Goal: Task Accomplishment & Management: Complete application form

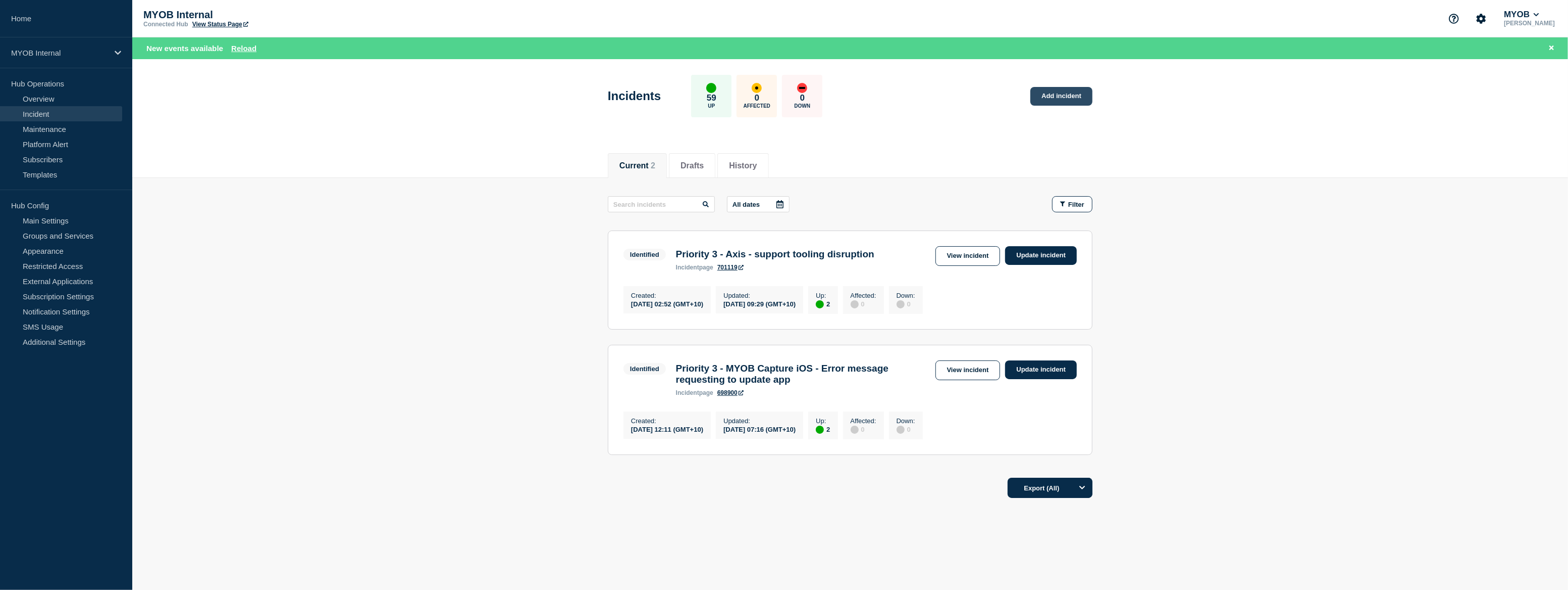
click at [1067, 92] on link "Add incident" at bounding box center [1062, 96] width 62 height 19
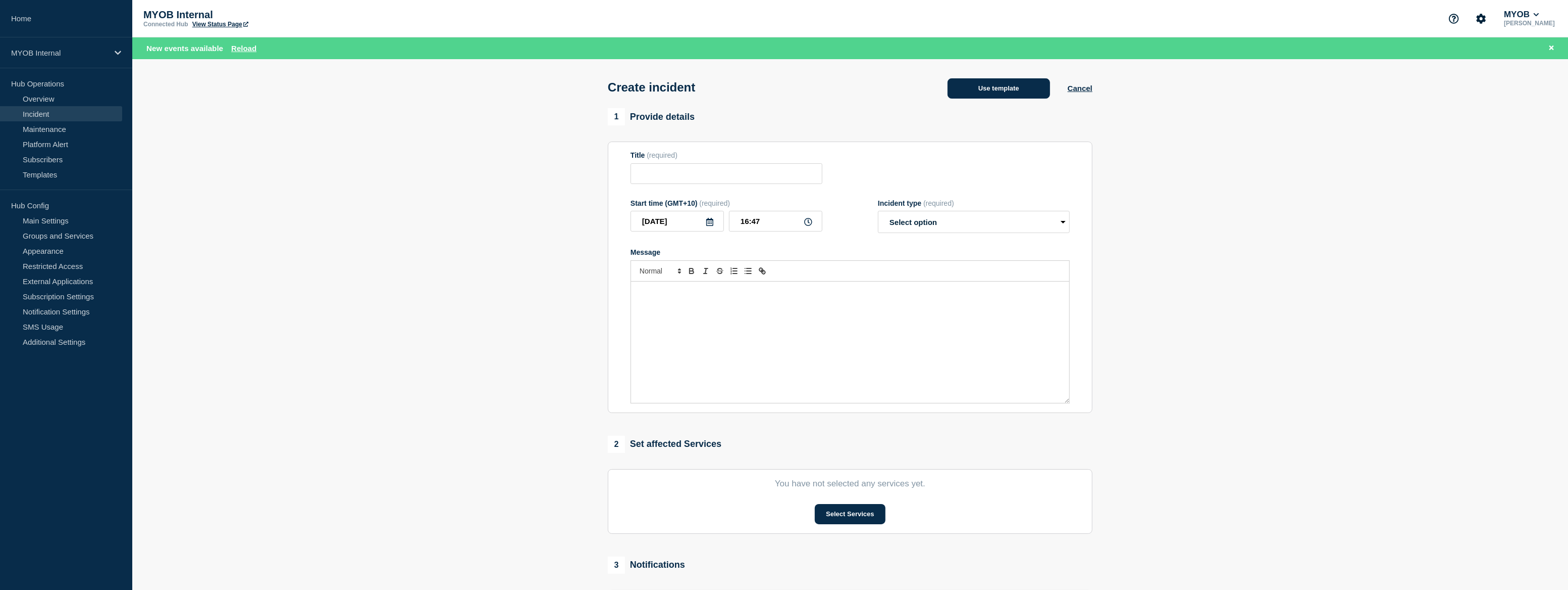
click at [1004, 88] on button "Use template" at bounding box center [999, 88] width 103 height 20
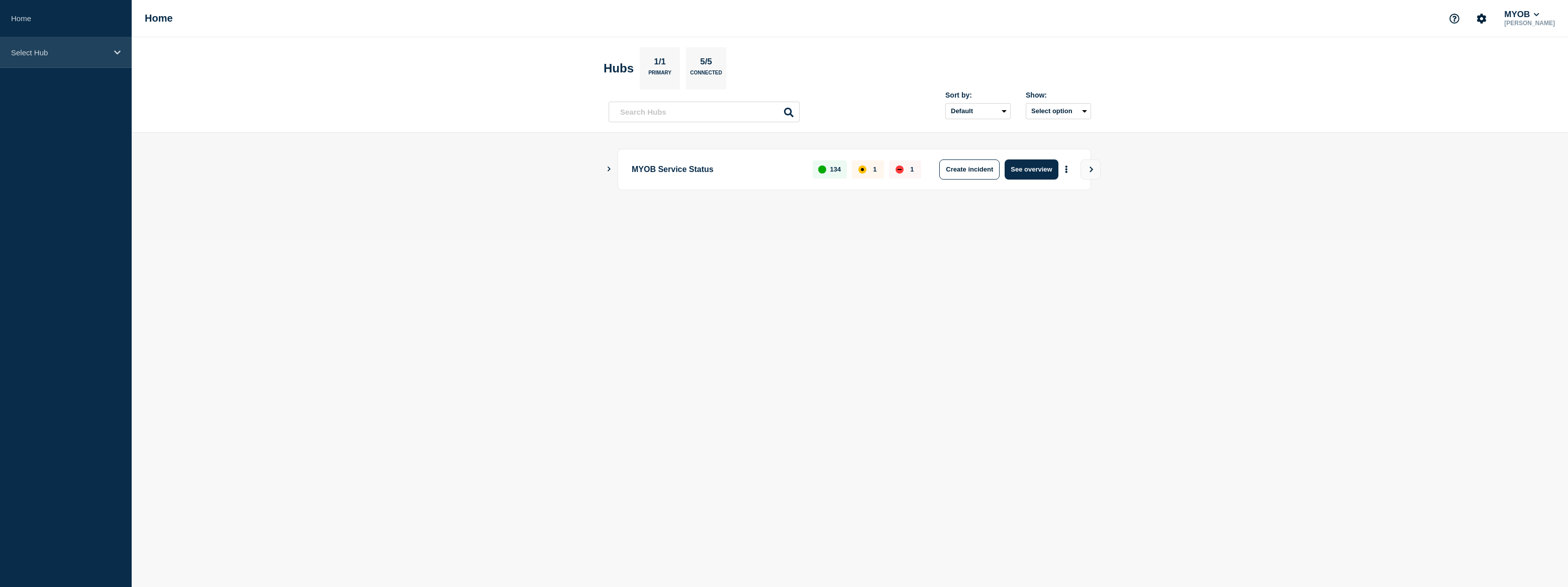
click at [108, 60] on div "Select Hub" at bounding box center [66, 52] width 131 height 30
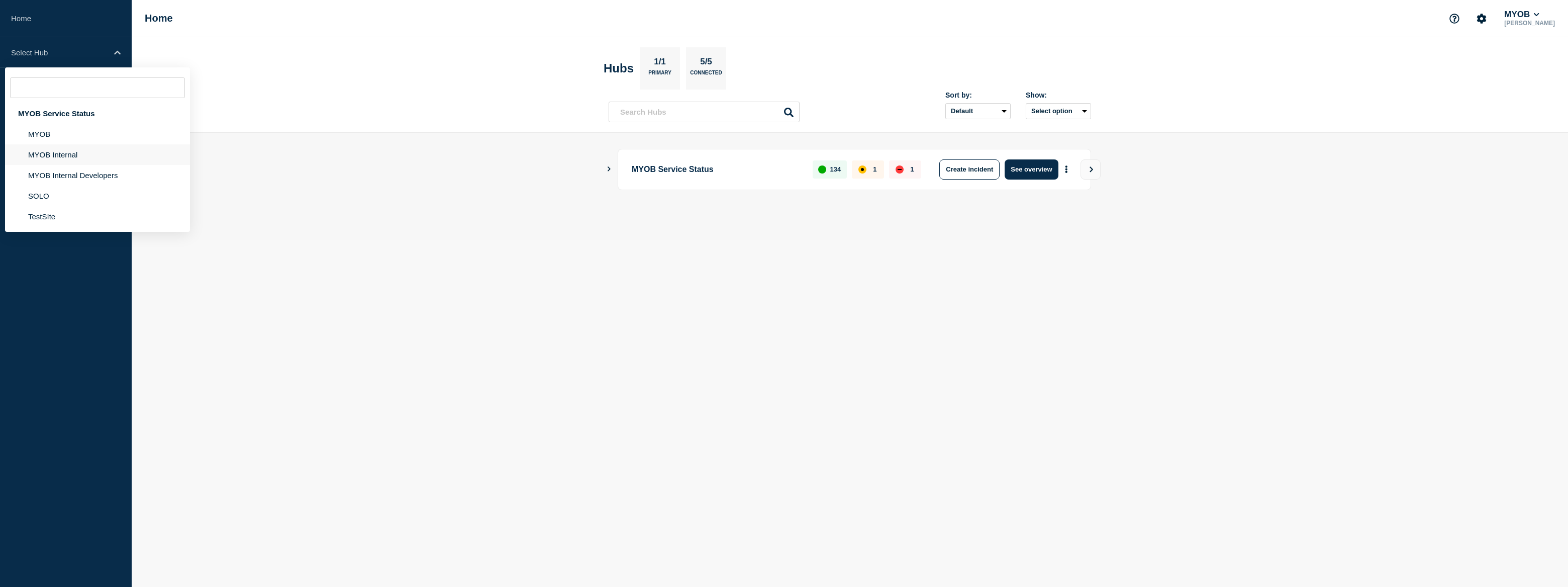
click at [95, 165] on li "MYOB Internal" at bounding box center [97, 175] width 185 height 21
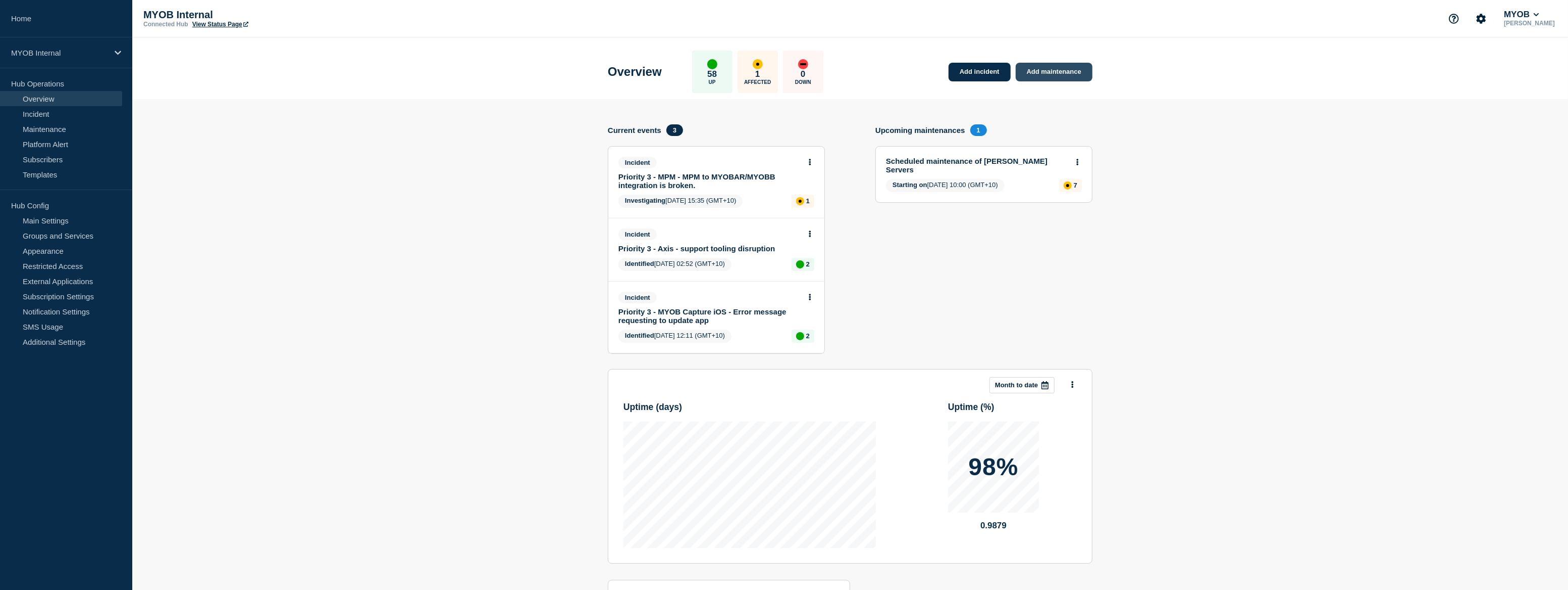
click at [1084, 69] on link "Add maintenance" at bounding box center [1054, 72] width 76 height 19
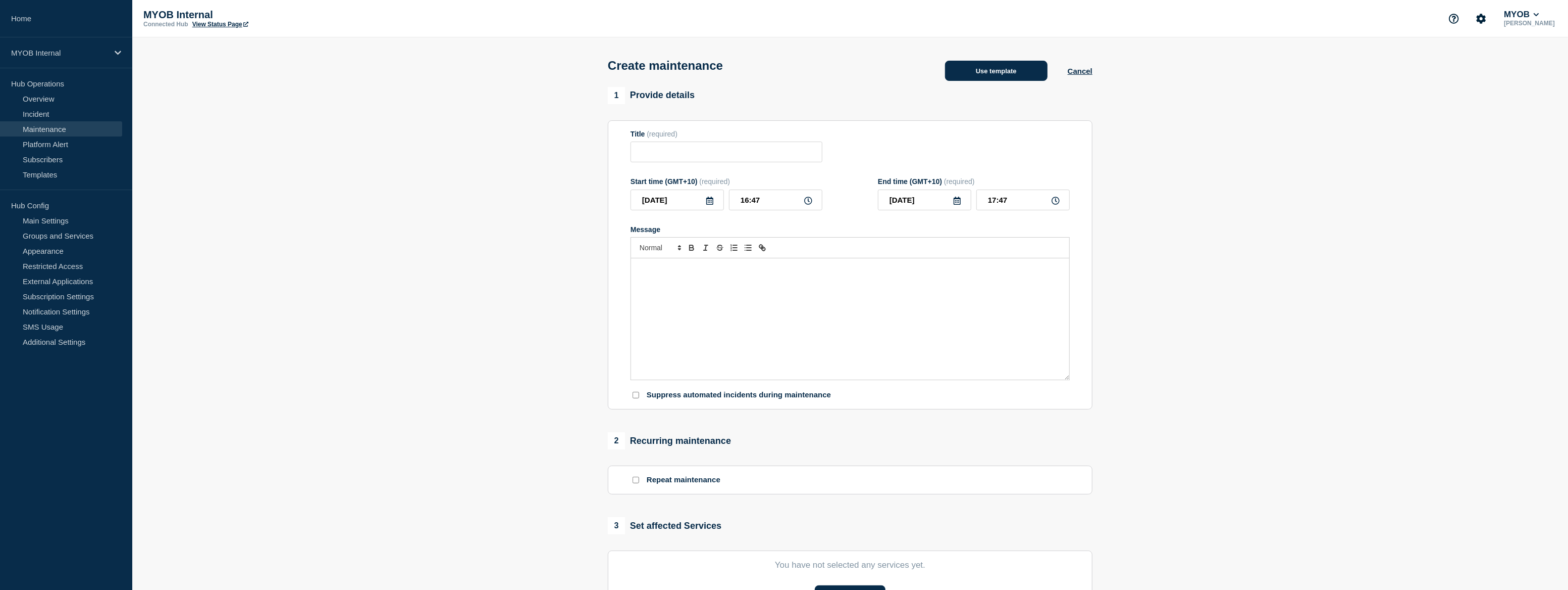
click at [1018, 72] on button "Use template" at bounding box center [997, 70] width 103 height 20
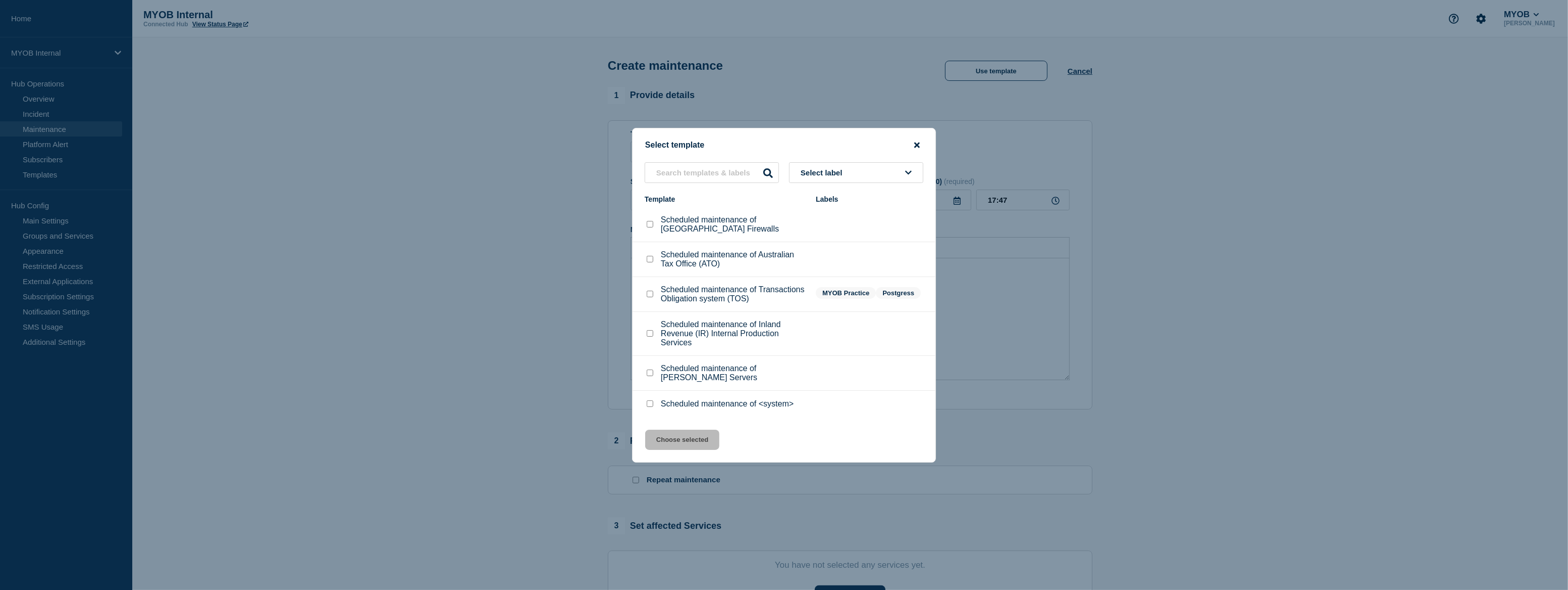
click at [917, 142] on icon "close button" at bounding box center [917, 144] width 6 height 6
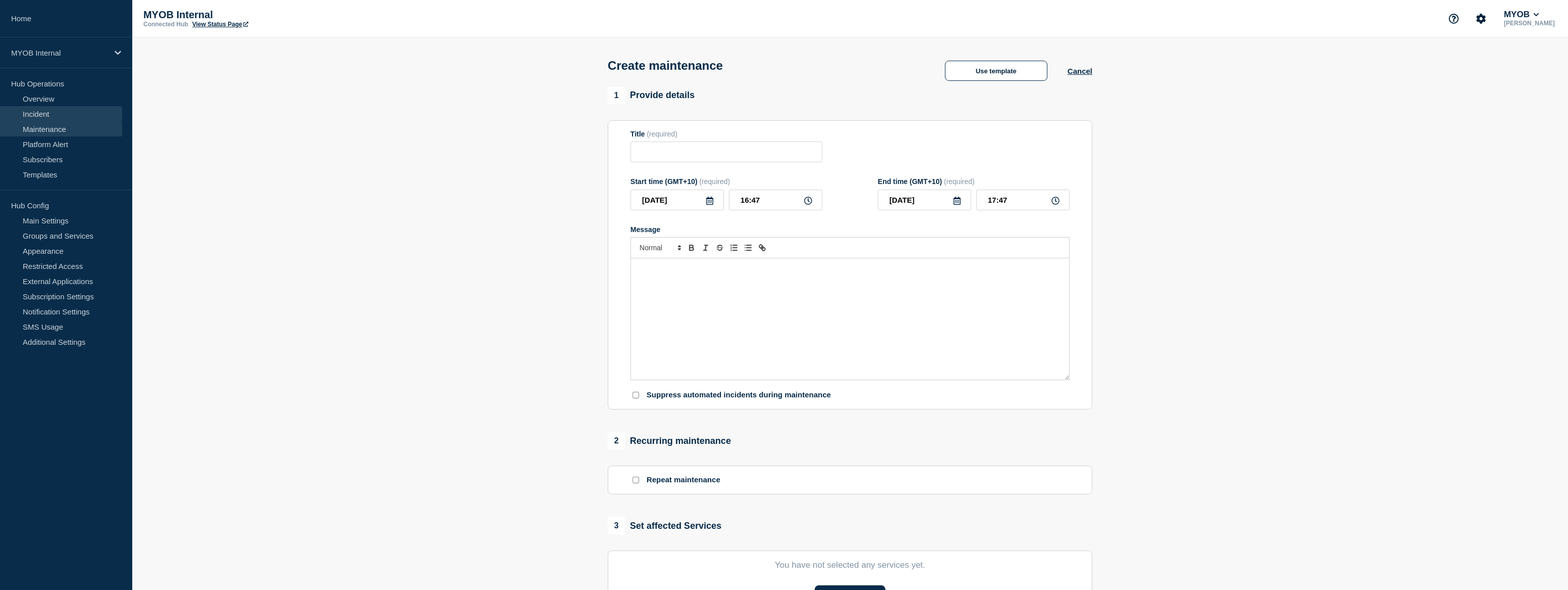
click at [71, 116] on link "Incident" at bounding box center [61, 113] width 122 height 15
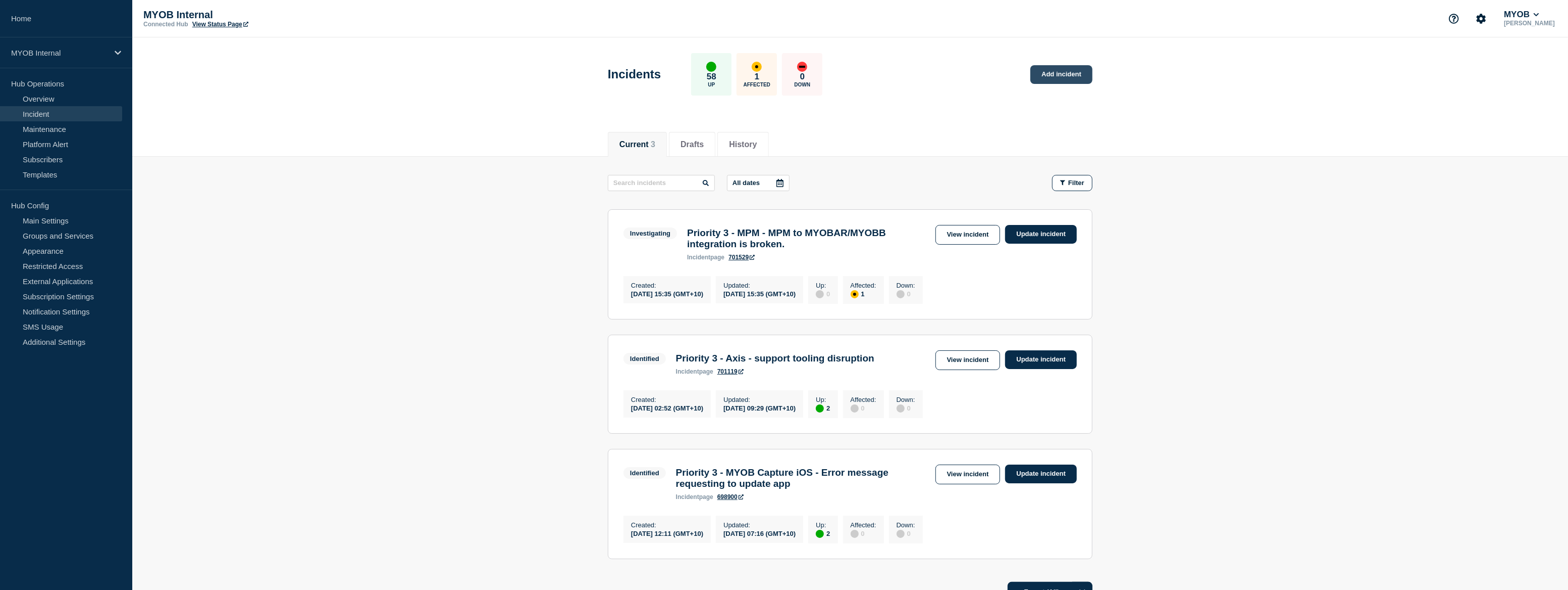
click at [1073, 74] on link "Add incident" at bounding box center [1062, 75] width 62 height 19
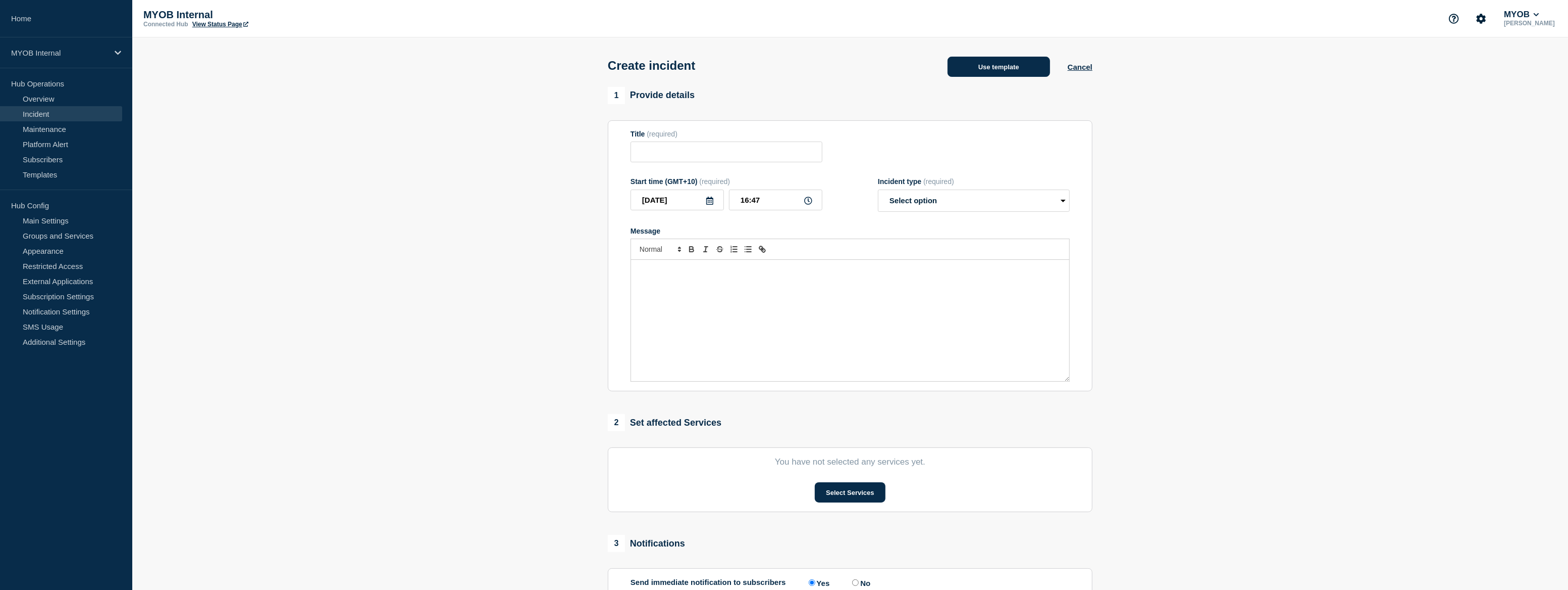
click at [1004, 74] on button "Use template" at bounding box center [999, 66] width 103 height 20
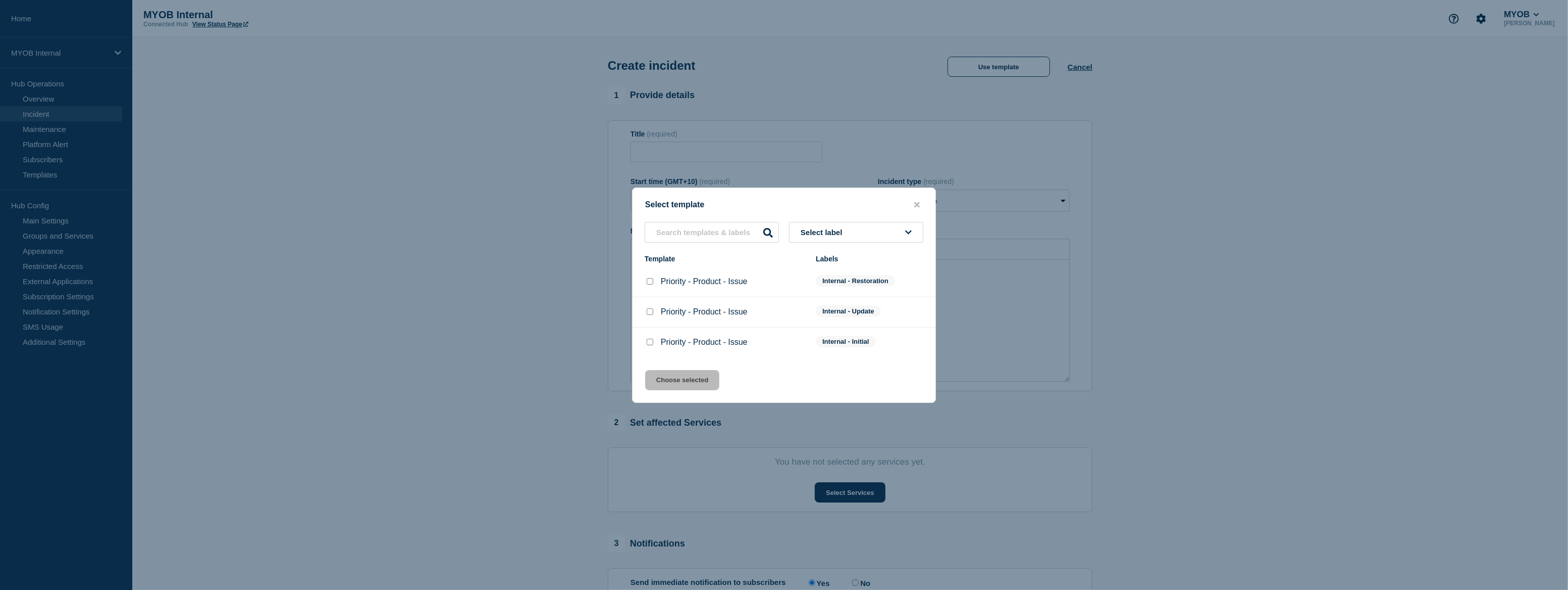
click at [649, 343] on input "Priority - Product - Issue checkbox" at bounding box center [650, 342] width 7 height 7
checkbox input "true"
click at [682, 379] on button "Choose selected" at bounding box center [682, 379] width 74 height 20
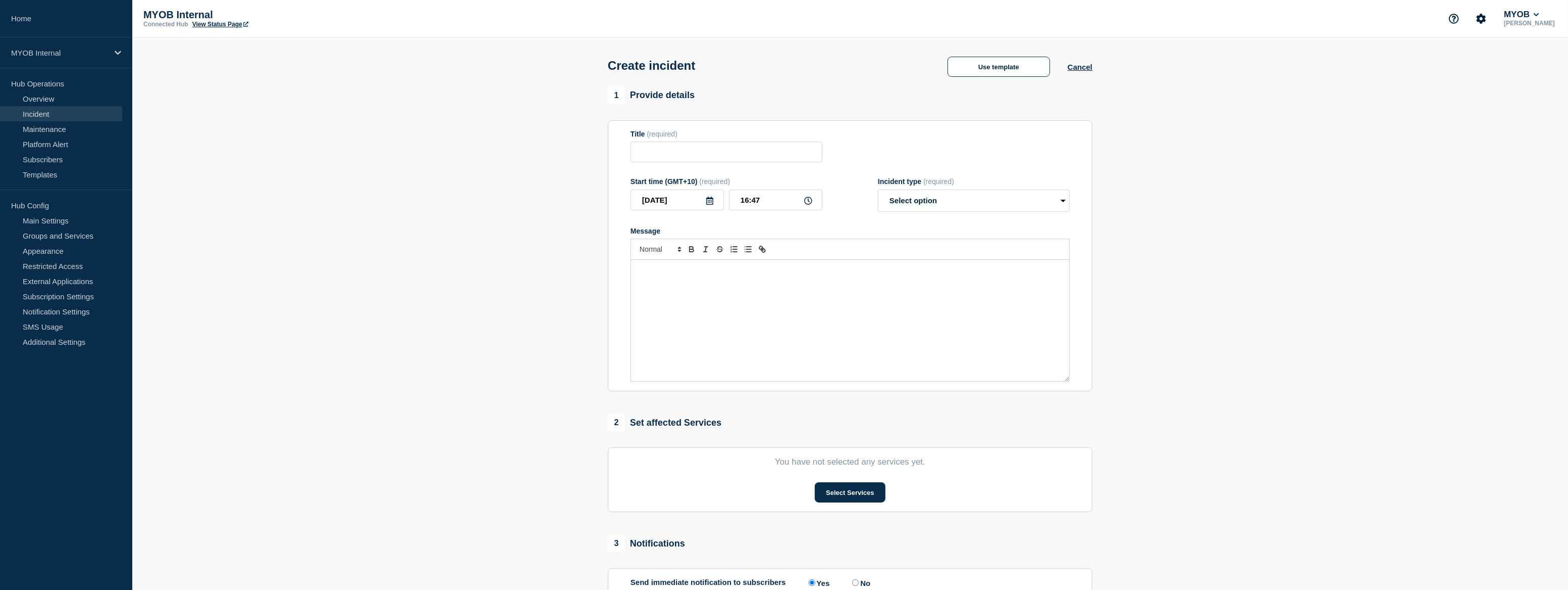
type input "Priority - Product - Issue"
select select "investigating"
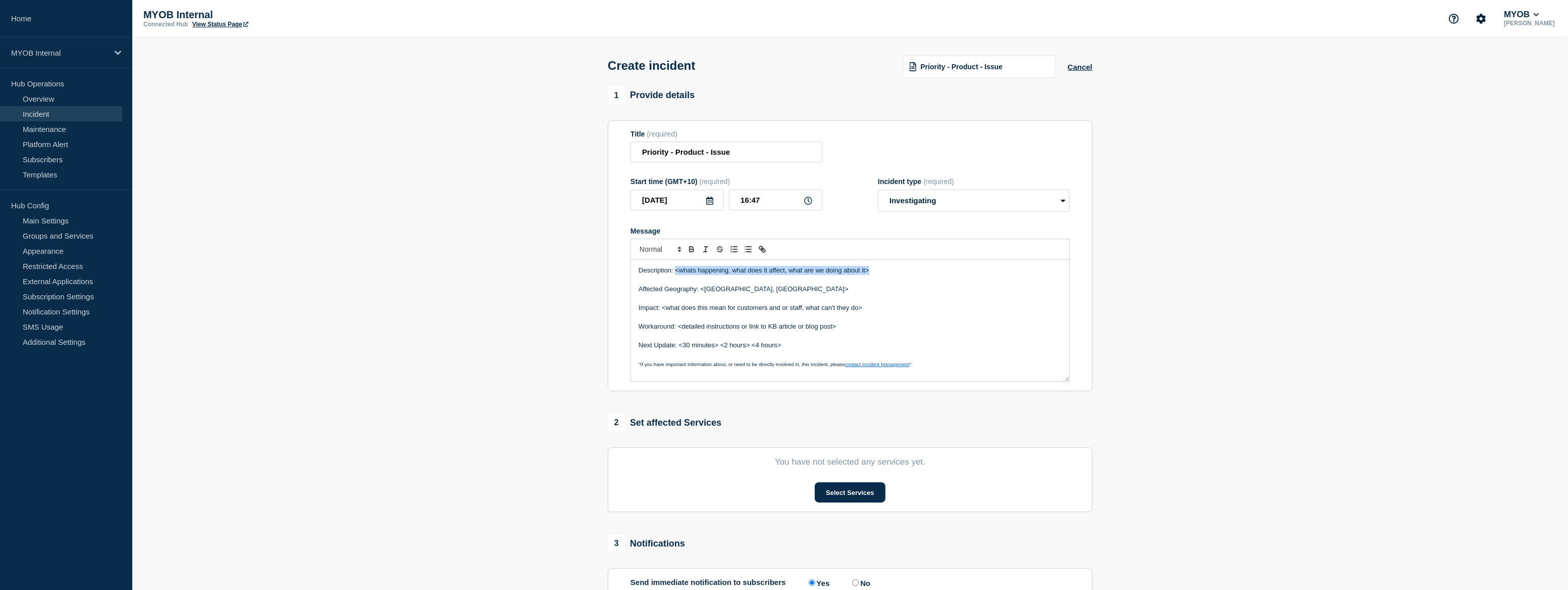
drag, startPoint x: 864, startPoint y: 274, endPoint x: 676, endPoint y: 277, distance: 188.0
click at [676, 275] on p "Description: <whats happening, what does it affect, what are we doing about it>" at bounding box center [850, 270] width 423 height 9
click at [978, 275] on p "Description: Team is currently investigating a disruption affecting RCR job aff…" at bounding box center [850, 270] width 423 height 9
click at [783, 292] on p "Affected Geography: <Australia, New Zealand>" at bounding box center [850, 289] width 423 height 9
click at [703, 293] on p "Affected Geography: <Australia, New Zealand" at bounding box center [850, 289] width 423 height 9
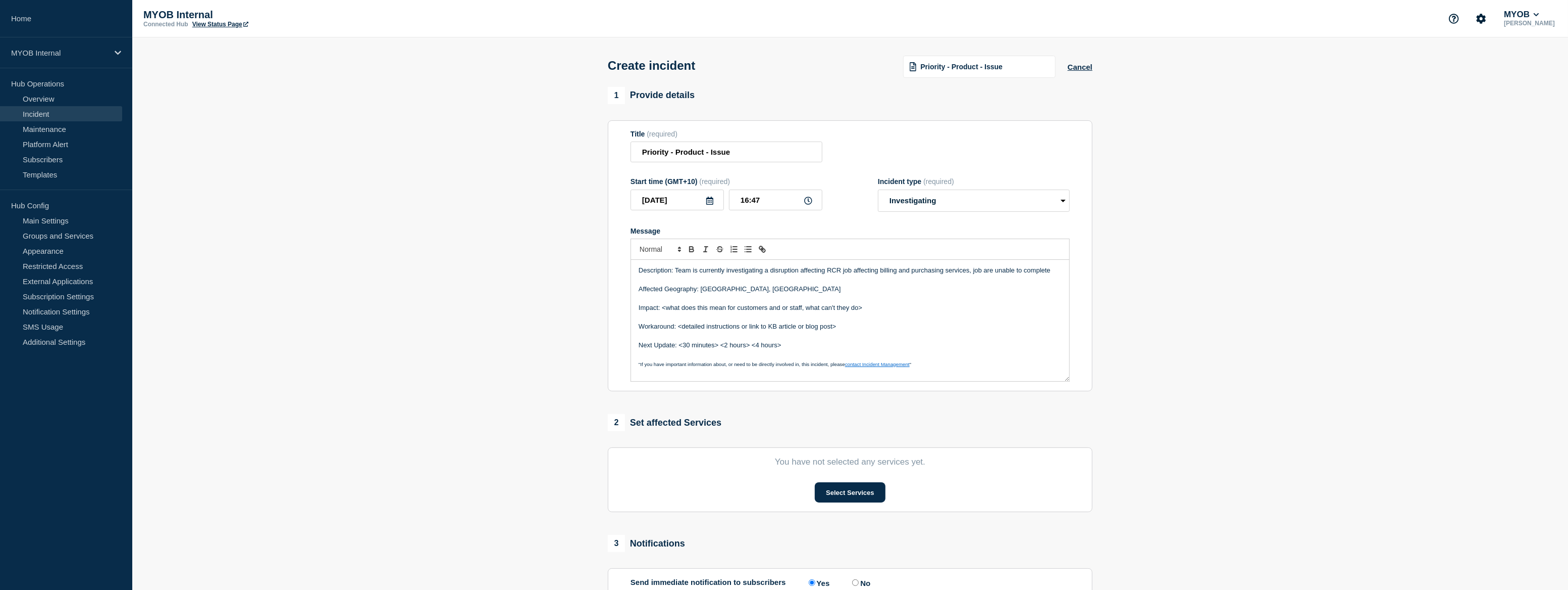
click at [725, 293] on p "Affected Geography: Australia, New Zealand" at bounding box center [850, 289] width 423 height 9
drag, startPoint x: 871, startPoint y: 315, endPoint x: 662, endPoint y: 310, distance: 209.1
click at [662, 310] on div "Description: Team is currently investigating a disruption affecting RCR job aff…" at bounding box center [850, 320] width 438 height 121
click at [698, 309] on p "Impact:" at bounding box center [850, 307] width 423 height 9
drag, startPoint x: 834, startPoint y: 329, endPoint x: 679, endPoint y: 329, distance: 155.0
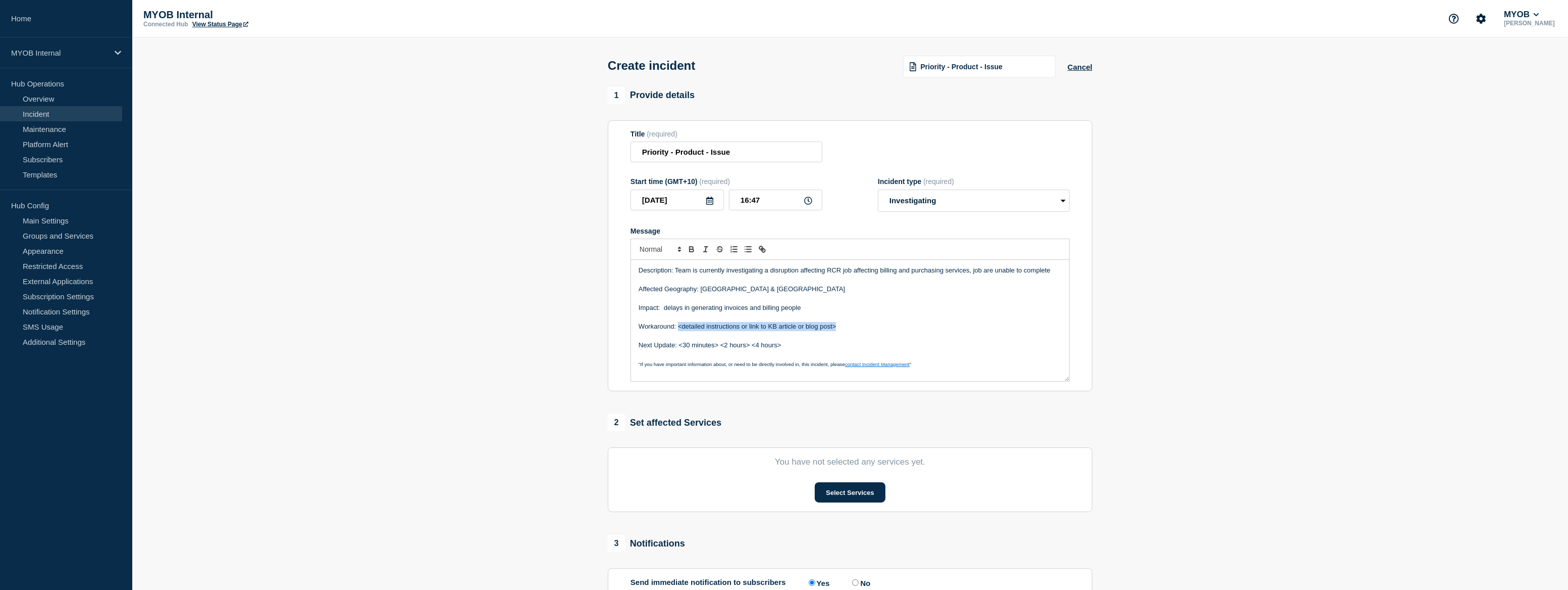
click at [679, 329] on p "Workaround: <detailed instructions or link to KB article or blog post>" at bounding box center [850, 326] width 423 height 9
drag, startPoint x: 756, startPoint y: 346, endPoint x: 681, endPoint y: 343, distance: 75.1
click at [681, 343] on p "Next Update: <30 minutes> <2 hours> <4 hours>" at bounding box center [850, 345] width 423 height 9
click at [726, 344] on p "Next Update: 4 hours>" at bounding box center [850, 345] width 423 height 9
click at [667, 157] on input "Priority - Product - Issue" at bounding box center [727, 152] width 192 height 21
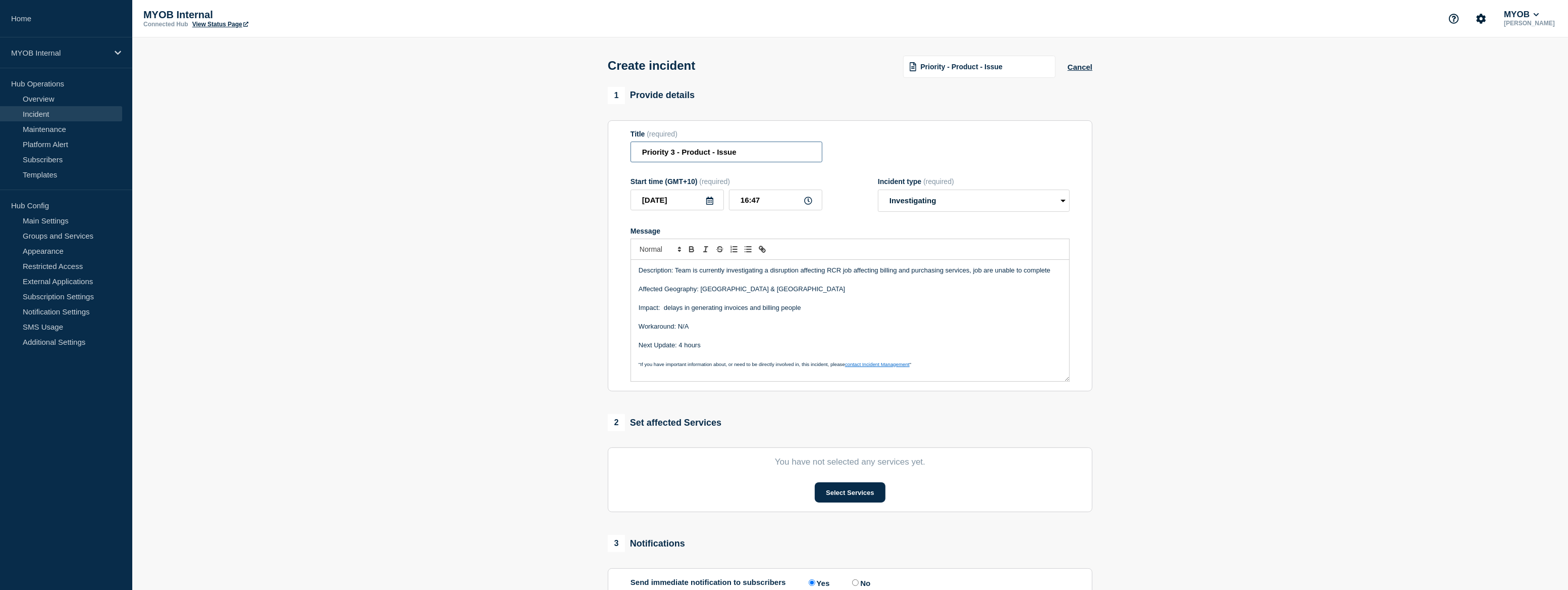
click at [697, 154] on input "Priority 3 - Product - Issue" at bounding box center [727, 152] width 192 height 21
drag, startPoint x: 828, startPoint y: 274, endPoint x: 878, endPoint y: 274, distance: 50.0
click at [878, 274] on p "Description: Team is currently investigating a disruption affecting RCR job aff…" at bounding box center [850, 270] width 423 height 9
copy p "RCR job affecting"
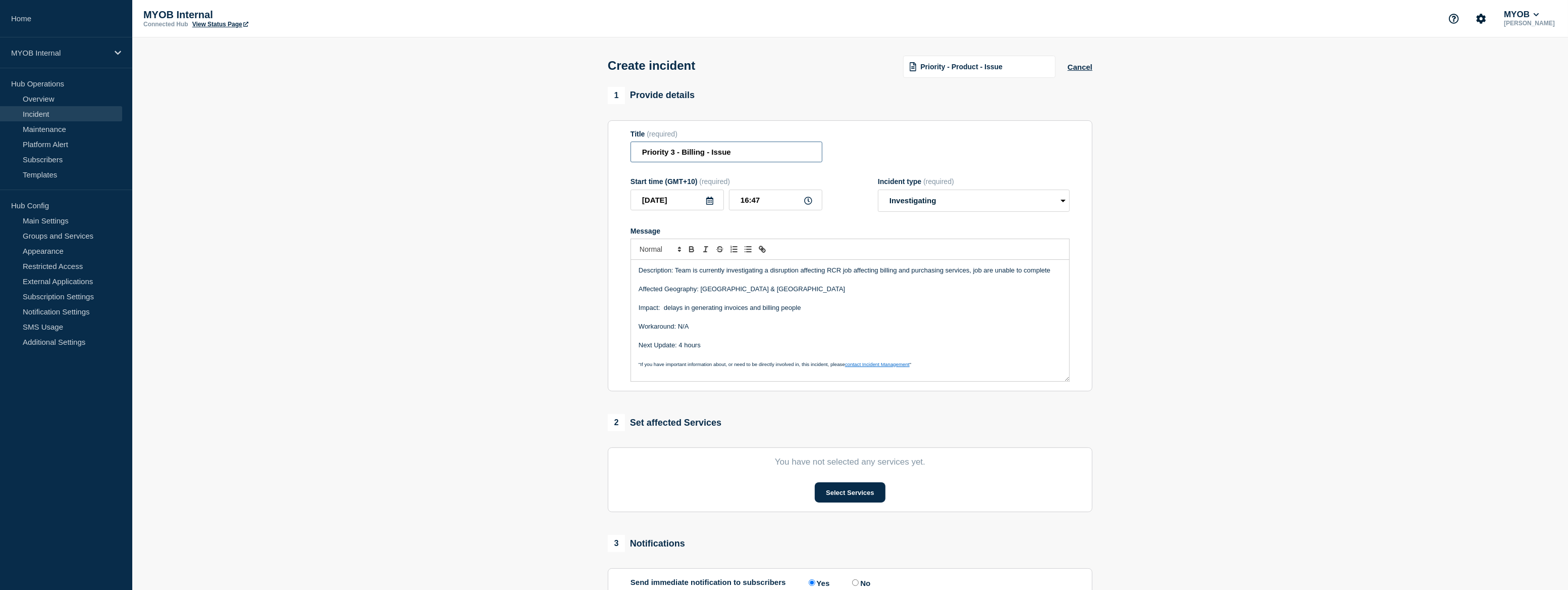
click at [727, 155] on input "Priority 3 - Billing - Issue" at bounding box center [727, 152] width 192 height 21
paste input "RCR job affecting"
drag, startPoint x: 803, startPoint y: 155, endPoint x: 743, endPoint y: 157, distance: 60.0
click at [743, 157] on input "Priority 3 - Billing - RCR job affecting" at bounding box center [727, 152] width 192 height 21
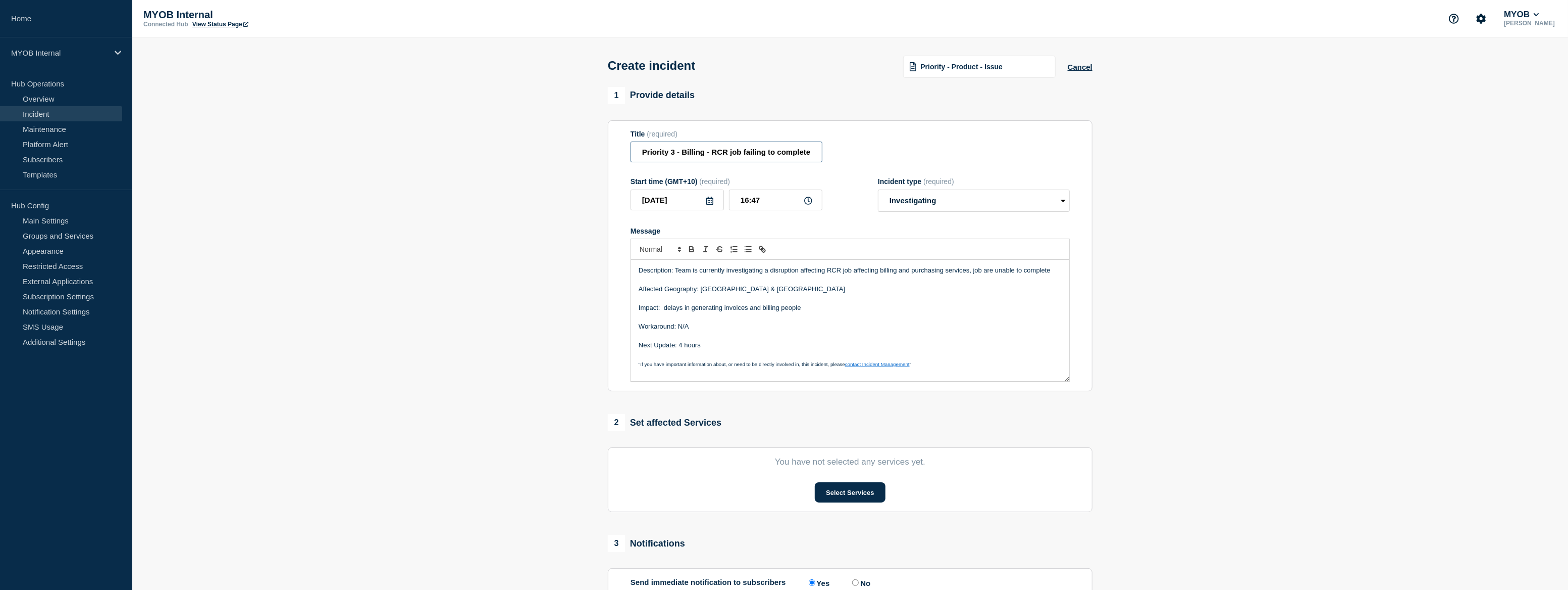
type input "Priority 3 - Billing - RCR job failing to complete"
click at [868, 146] on div "Title (required) Priority 3 - Billing - RCR job failing to complete" at bounding box center [850, 146] width 439 height 33
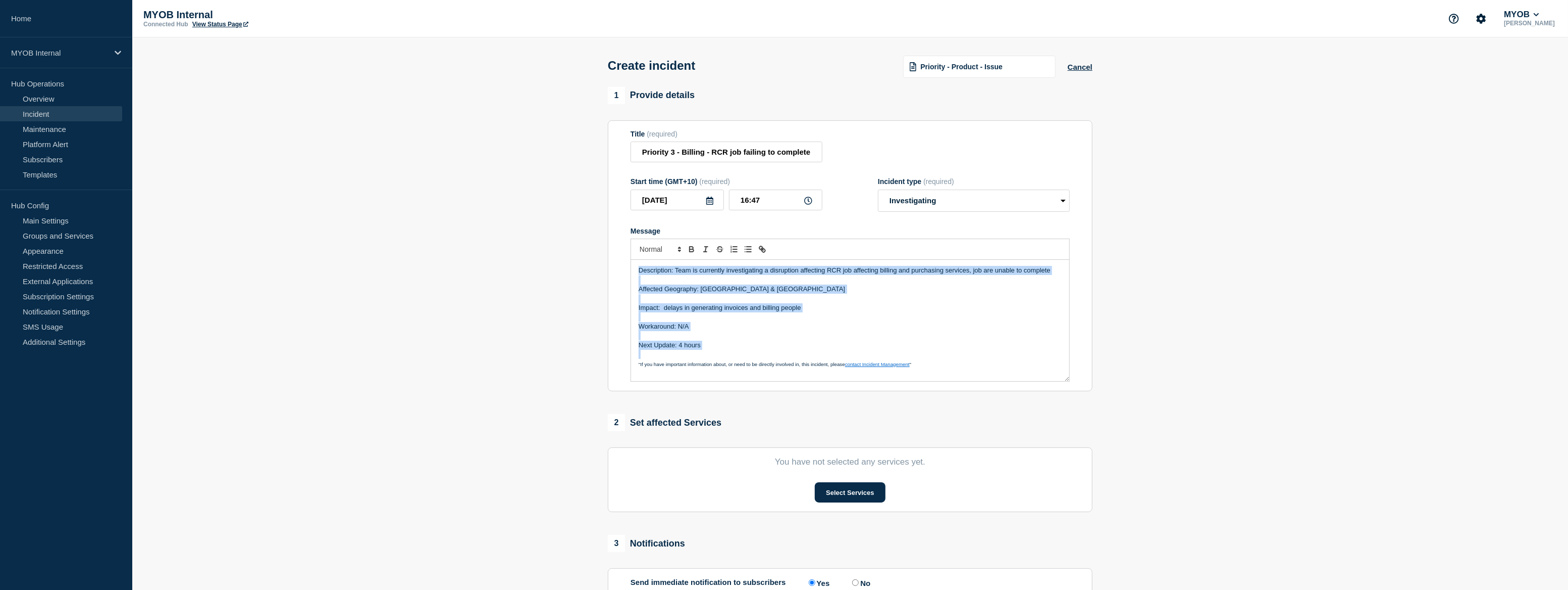
drag, startPoint x: 720, startPoint y: 354, endPoint x: 629, endPoint y: 264, distance: 128.0
click at [629, 264] on section "Title (required) Priority 3 - Billing - RCR job failing to complete Start time …" at bounding box center [850, 256] width 485 height 271
copy div "Description: Team is currently investigating a disruption affecting RCR job aff…"
click at [705, 354] on p "Message" at bounding box center [850, 354] width 423 height 9
drag, startPoint x: 707, startPoint y: 349, endPoint x: 629, endPoint y: 264, distance: 115.4
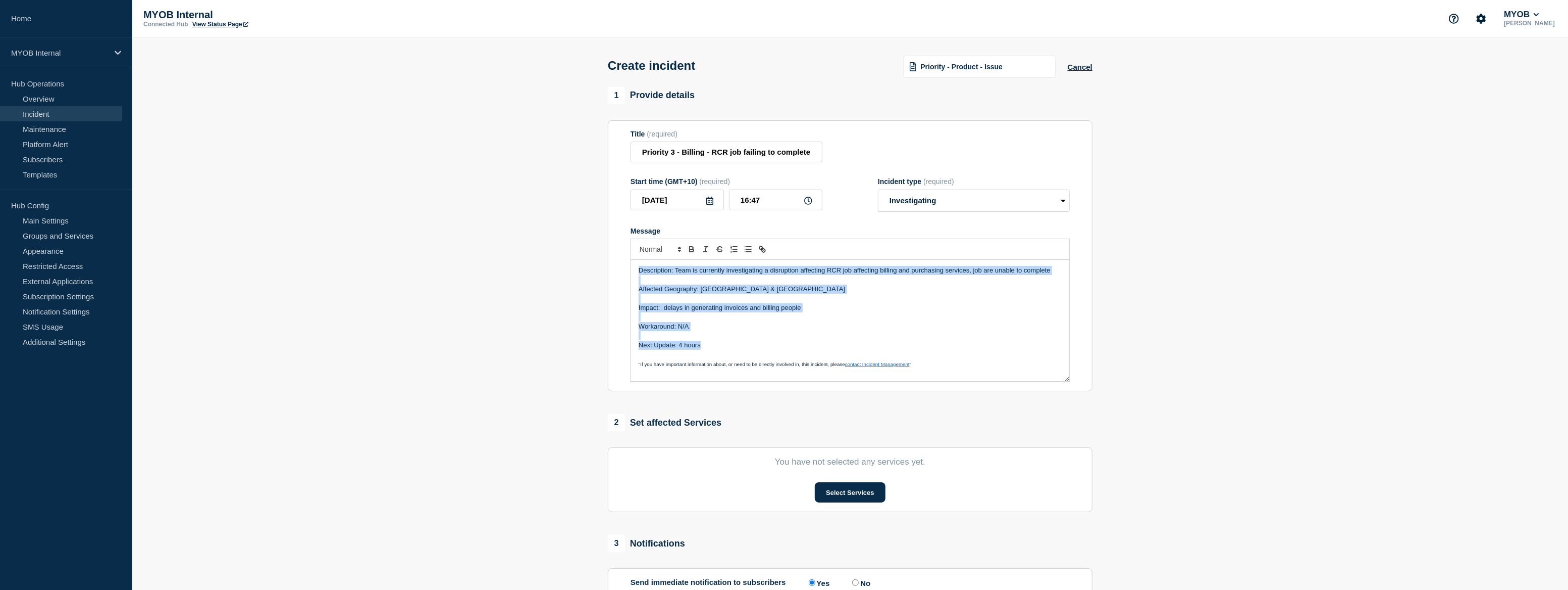
click at [629, 264] on section "Title (required) Priority 3 - Billing - RCR job failing to complete Start time …" at bounding box center [850, 256] width 485 height 271
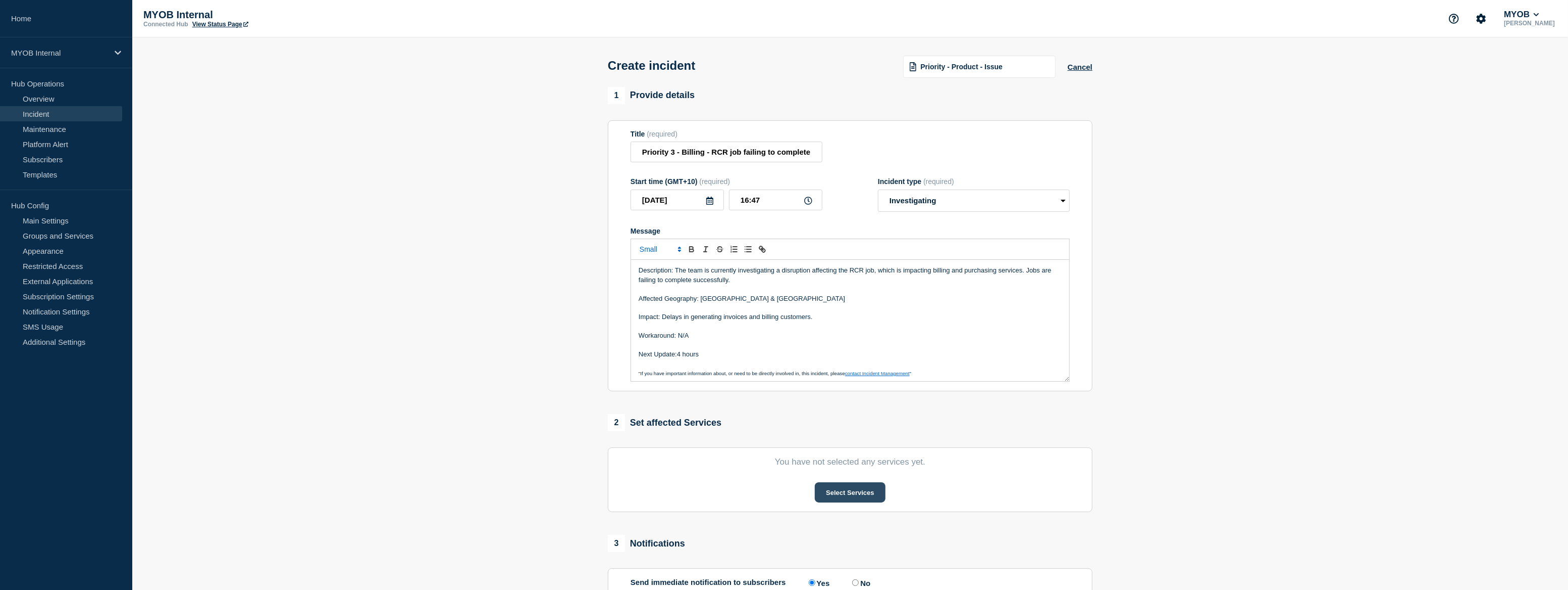
click at [850, 498] on button "Select Services" at bounding box center [850, 492] width 70 height 20
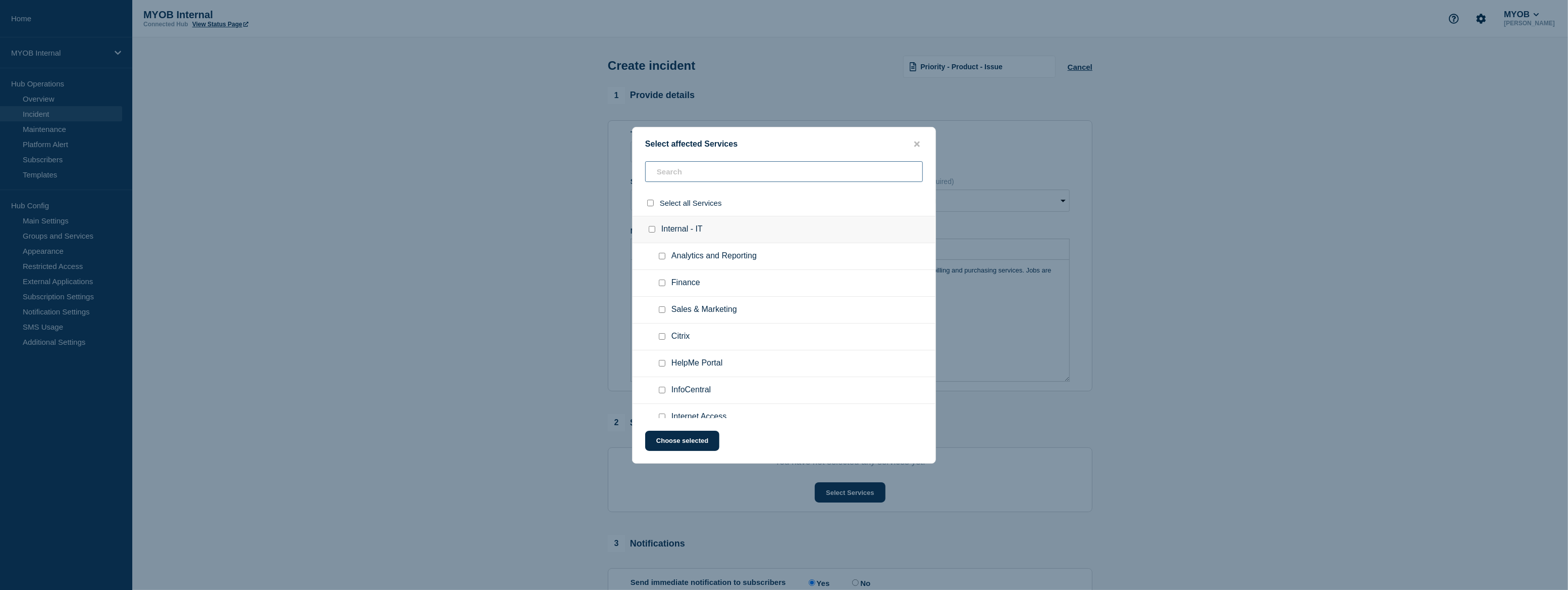
click at [700, 171] on input "text" at bounding box center [784, 171] width 278 height 21
click at [722, 173] on input "text" at bounding box center [784, 171] width 278 height 21
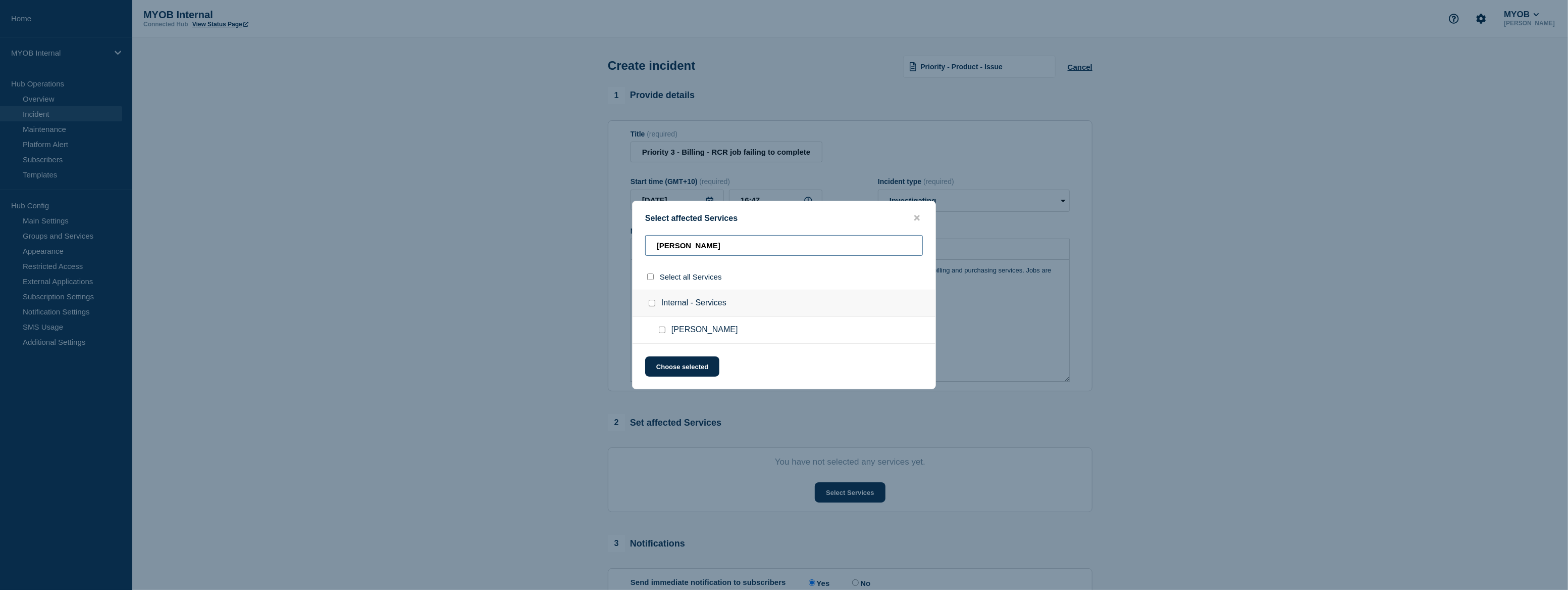
type input "Archie"
click at [665, 328] on input "Archie checkbox" at bounding box center [662, 329] width 7 height 7
checkbox input "true"
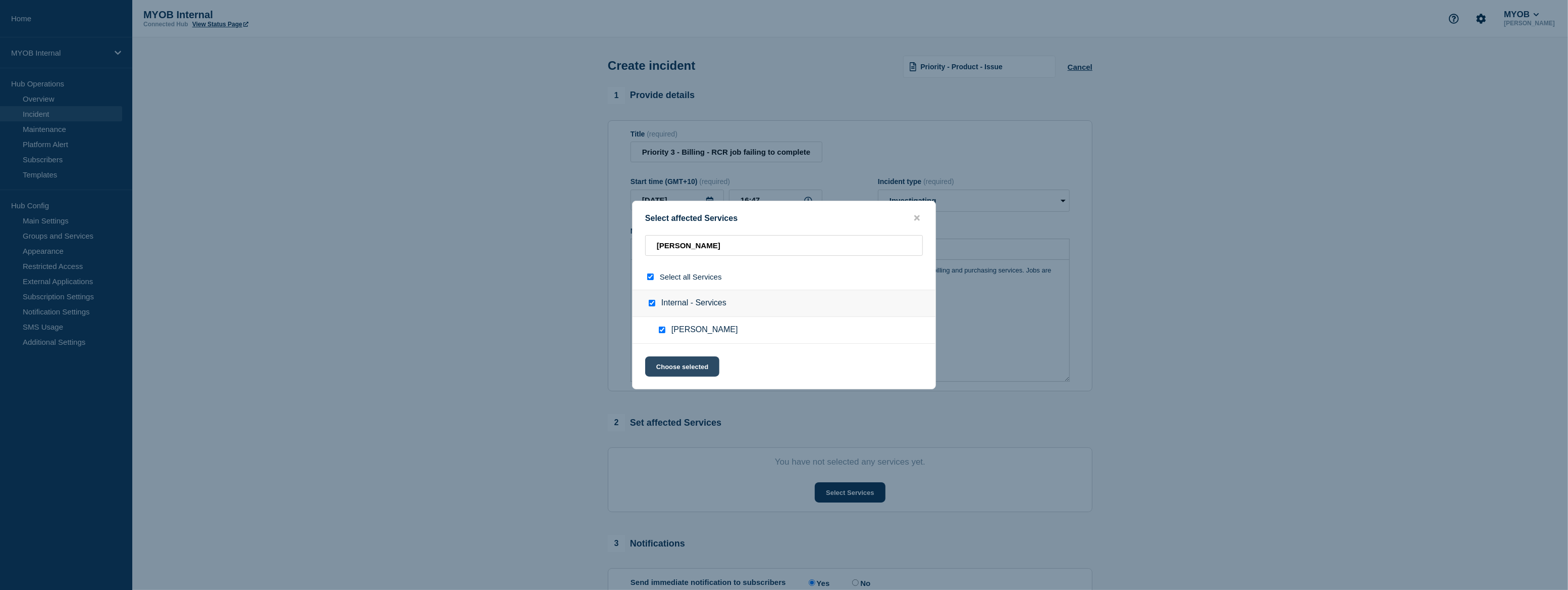
click at [714, 369] on button "Choose selected" at bounding box center [682, 366] width 74 height 20
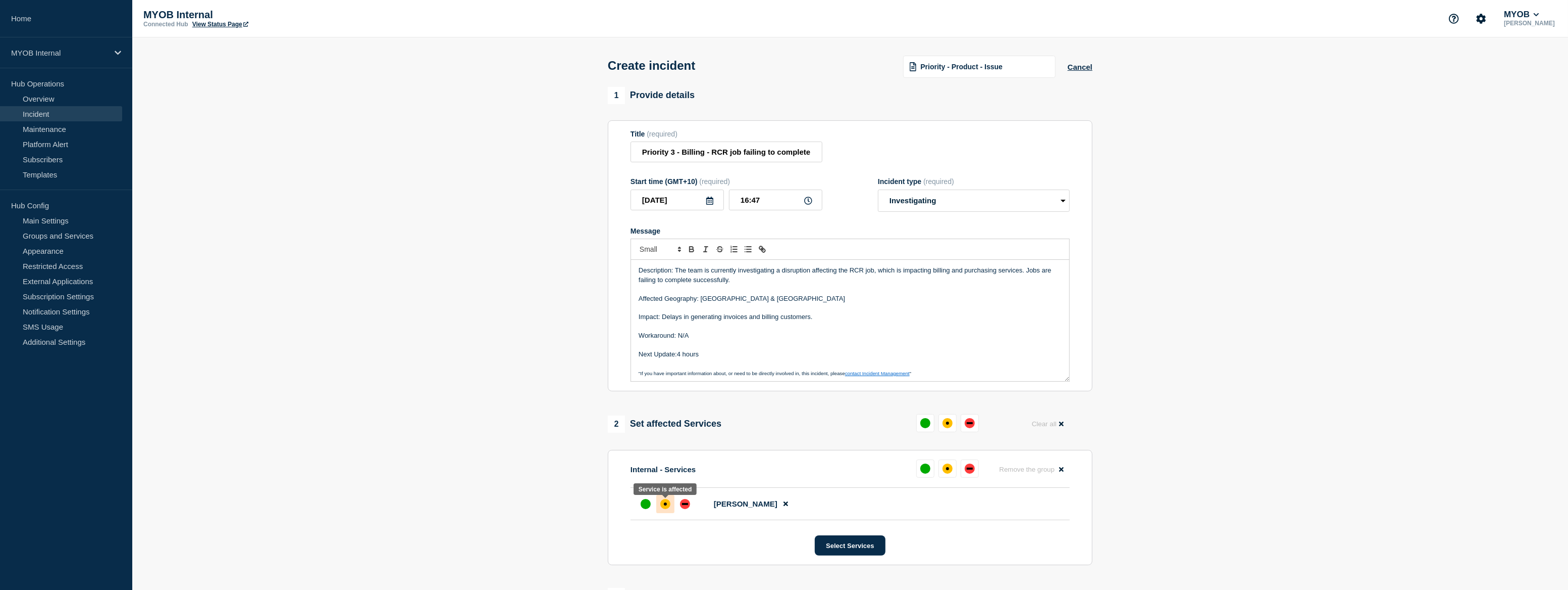
click at [662, 505] on div "affected" at bounding box center [665, 504] width 10 height 10
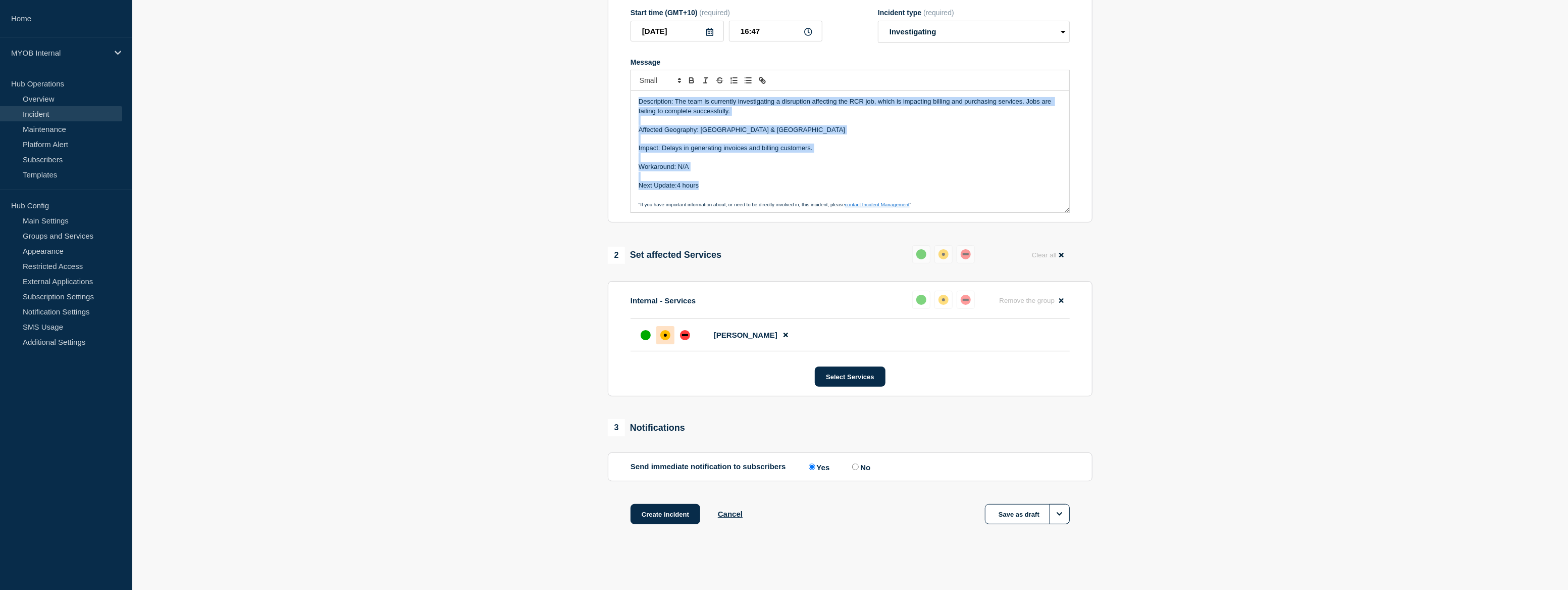
drag, startPoint x: 697, startPoint y: 182, endPoint x: 632, endPoint y: 97, distance: 107.0
click at [632, 97] on div "Description: The team is currently investigating a disruption affecting the RCR…" at bounding box center [850, 152] width 438 height 121
copy div "Description: The team is currently investigating a disruption affecting the RCR…"
click at [667, 515] on button "Create incident" at bounding box center [665, 513] width 70 height 20
